Goal: Task Accomplishment & Management: Manage account settings

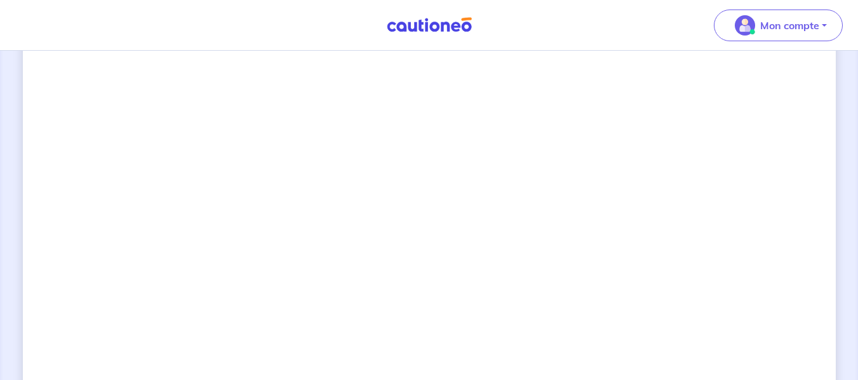
scroll to position [989, 0]
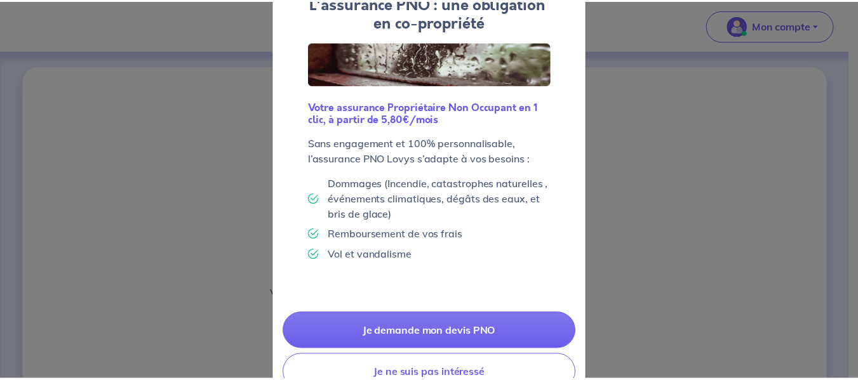
scroll to position [125, 0]
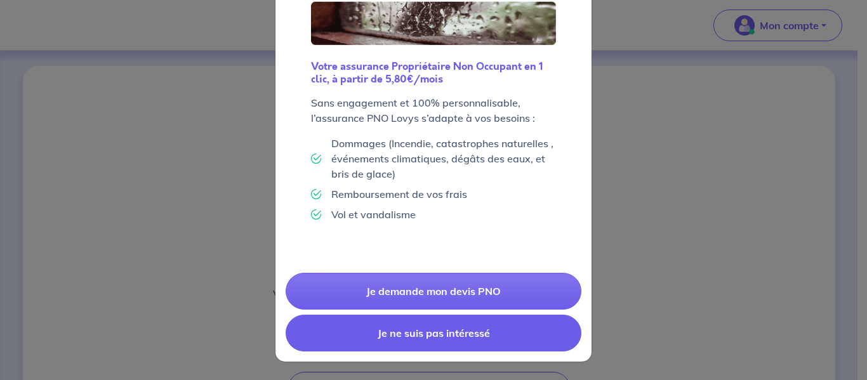
click at [497, 330] on button "Je ne suis pas intéressé" at bounding box center [434, 333] width 296 height 37
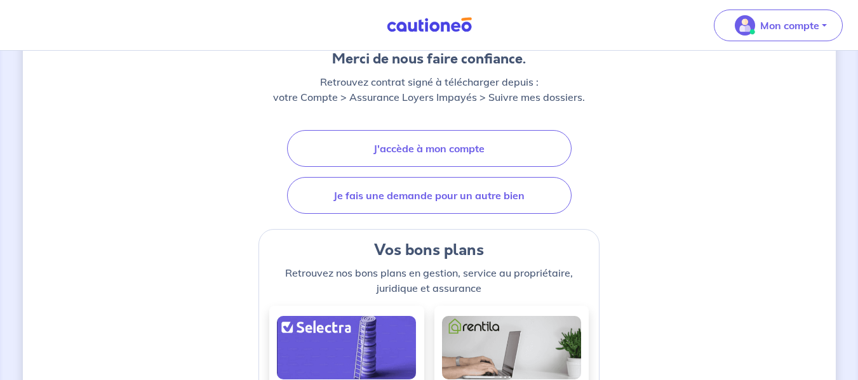
scroll to position [288, 0]
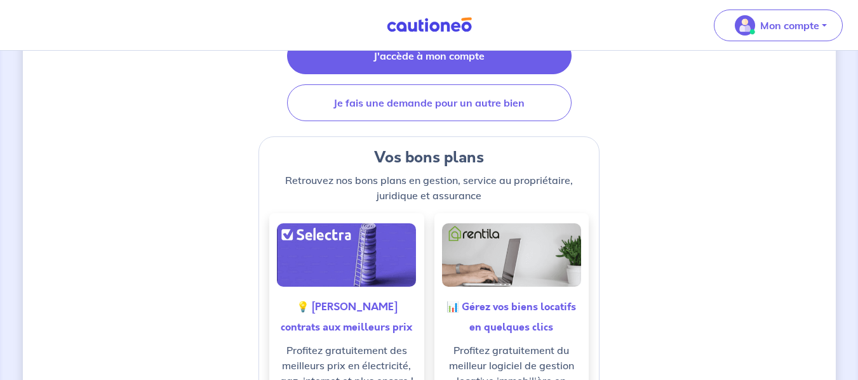
click at [434, 63] on link "J'accède à mon compte" at bounding box center [429, 55] width 284 height 37
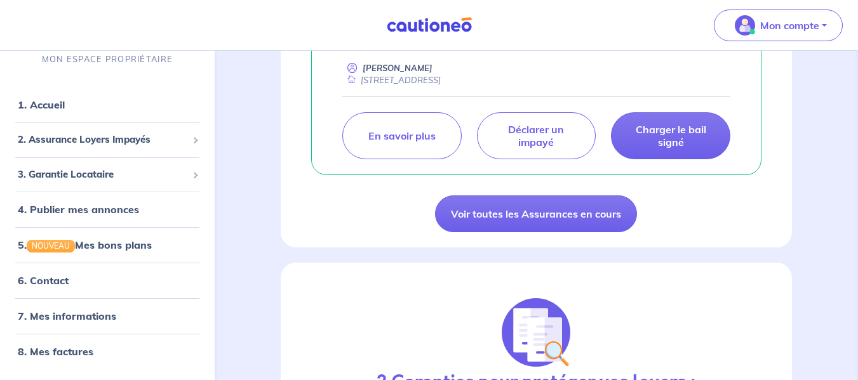
scroll to position [333, 0]
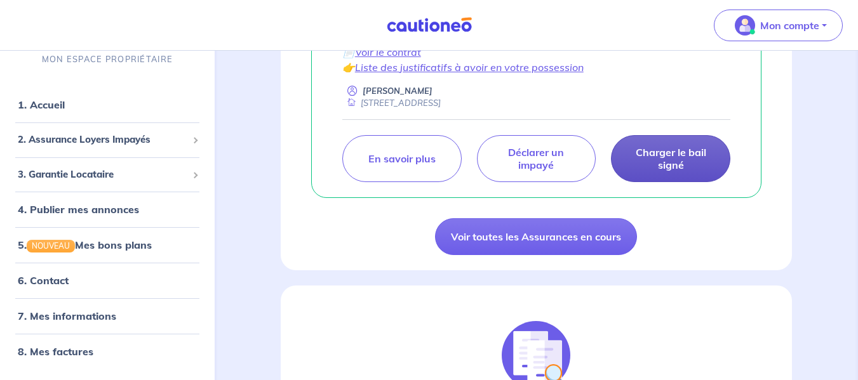
click at [672, 171] on p "Charger le bail signé" at bounding box center [671, 158] width 88 height 25
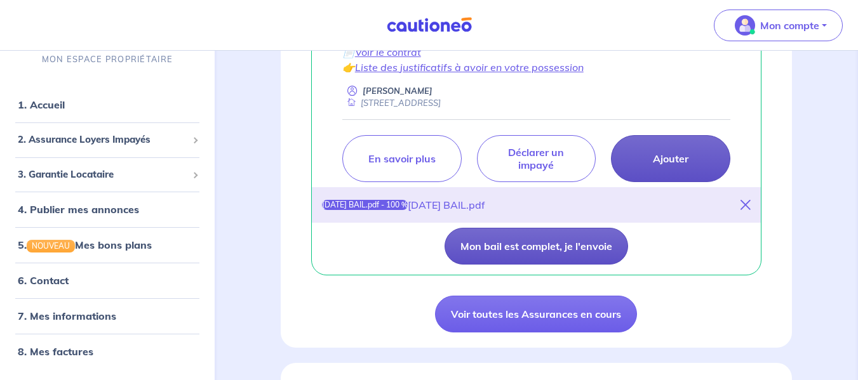
click at [500, 263] on button "Mon bail est complet, je l'envoie" at bounding box center [535, 246] width 183 height 37
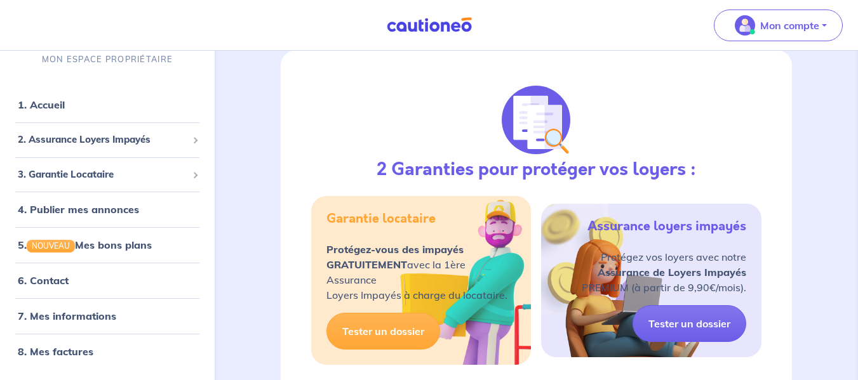
scroll to position [563, 0]
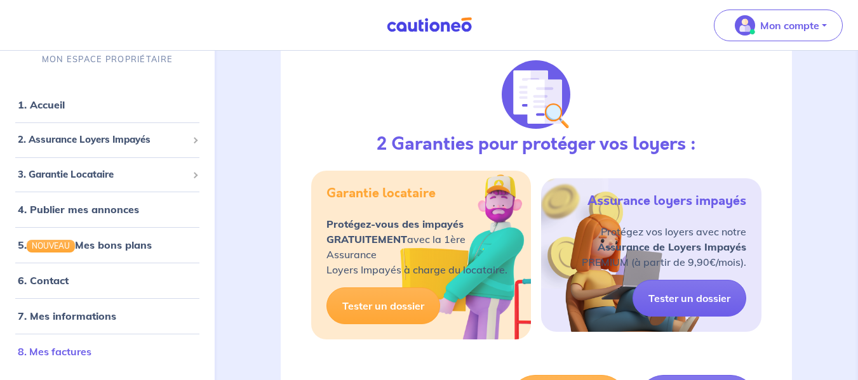
click at [76, 358] on link "8. Mes factures" at bounding box center [55, 351] width 74 height 13
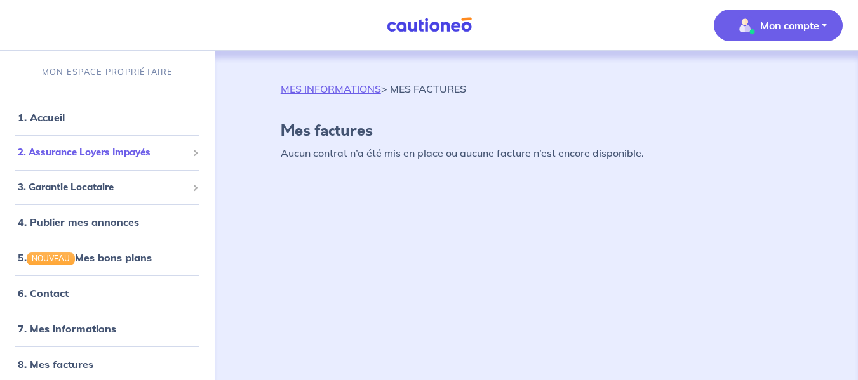
click at [84, 144] on div "2. Assurance Loyers Impayés" at bounding box center [107, 152] width 204 height 25
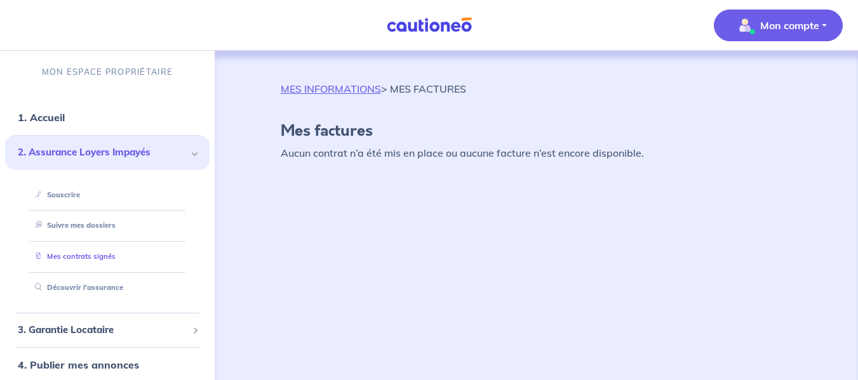
click at [105, 258] on link "Mes contrats signés" at bounding box center [73, 256] width 86 height 9
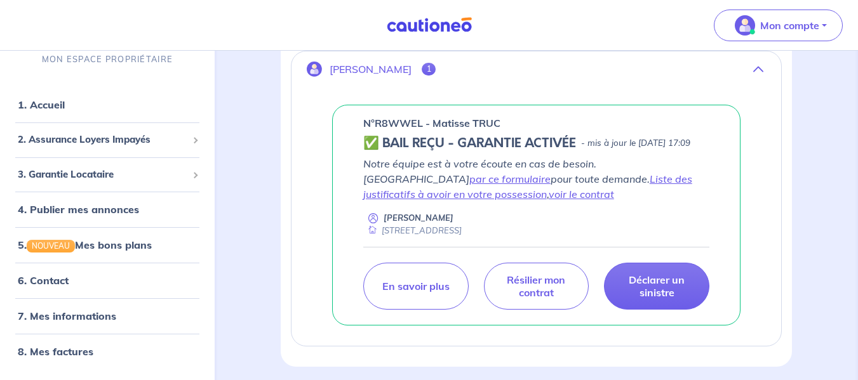
scroll to position [291, 0]
